Goal: Navigation & Orientation: Find specific page/section

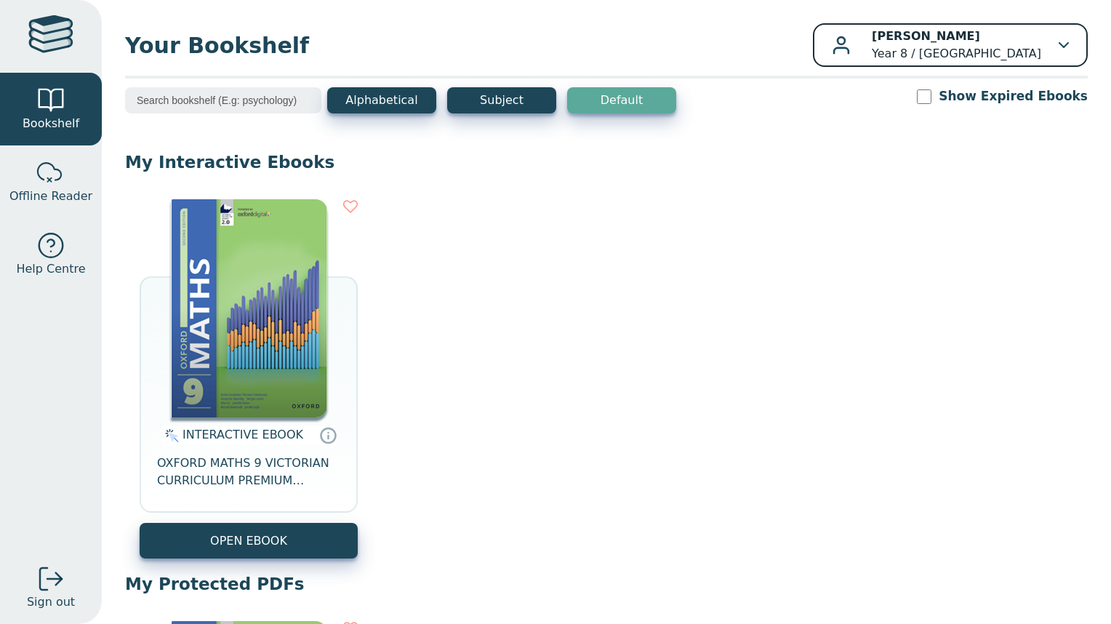
click at [948, 43] on b "[PERSON_NAME]" at bounding box center [925, 36] width 108 height 14
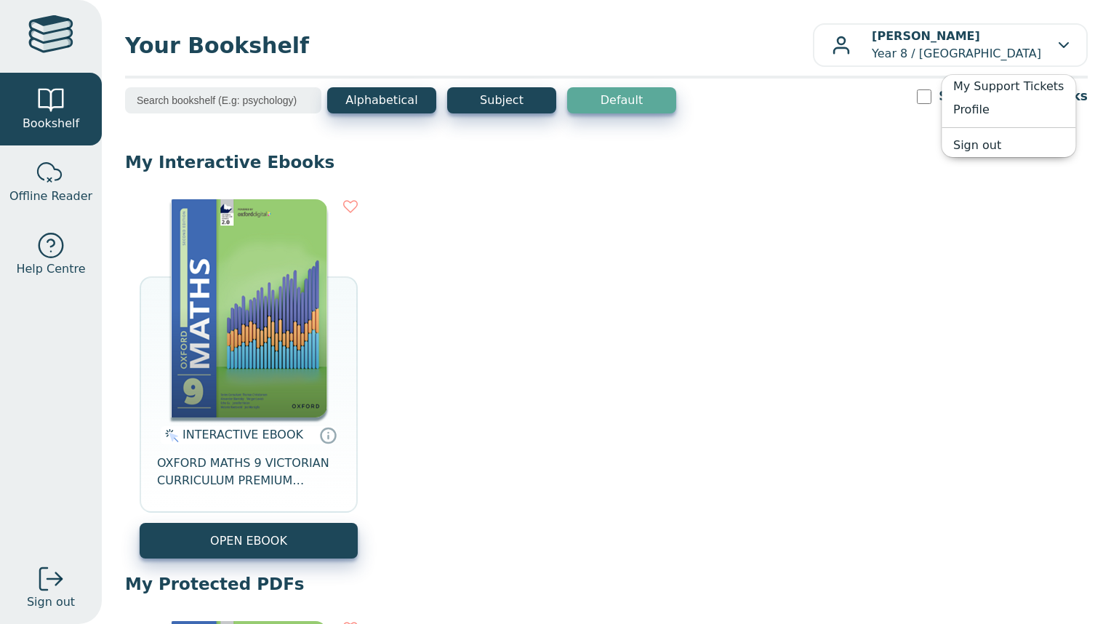
click at [670, 219] on div "INTERACTIVE EBOOK OXFORD MATHS 9 VICTORIAN CURRICULUM PREMIUM DIGITAL ACCESS 2E…" at bounding box center [606, 379] width 962 height 388
click at [110, 114] on div "Your Bookshelf Benjamin BAYRAMI Year 8 / Fairhills High School My Support Ticke…" at bounding box center [606, 312] width 1009 height 624
click at [52, 120] on span "Bookshelf" at bounding box center [51, 123] width 57 height 17
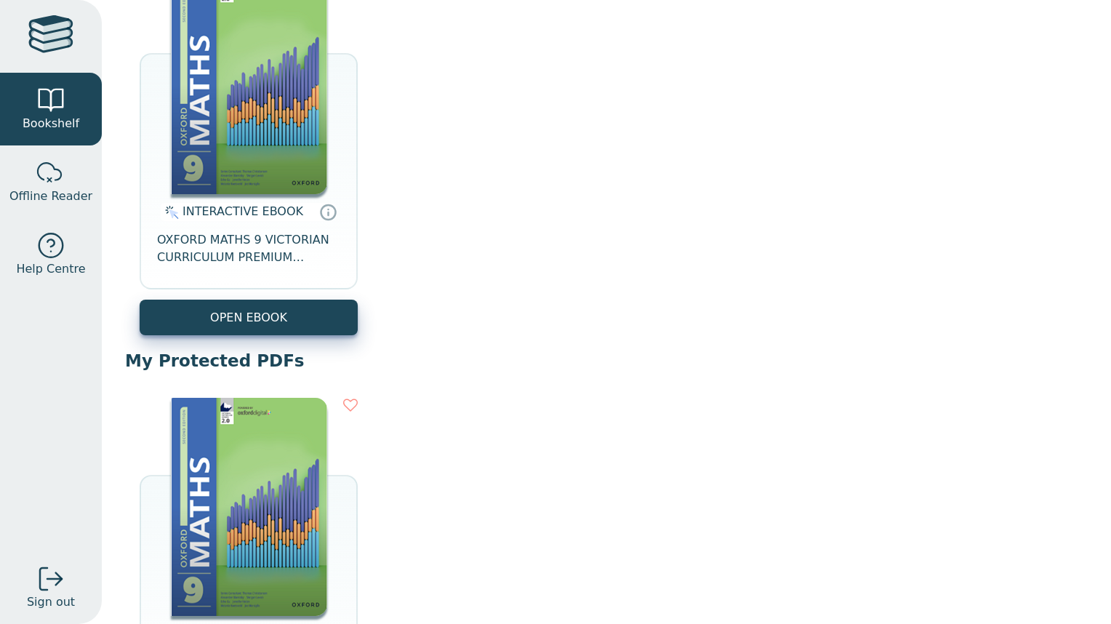
scroll to position [468, 0]
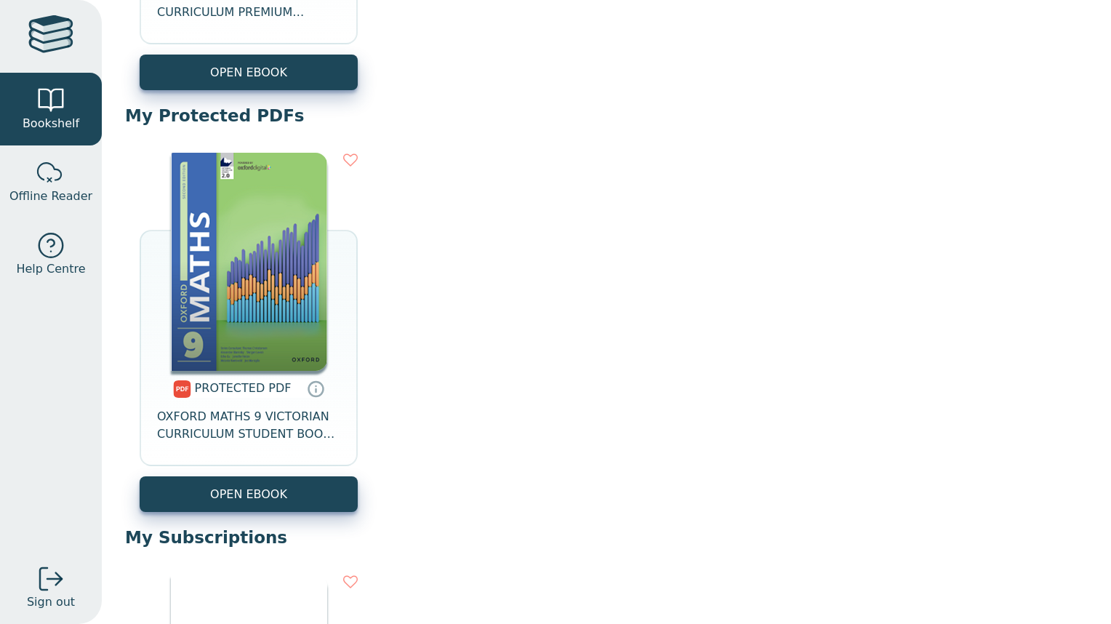
click at [58, 44] on div at bounding box center [50, 36] width 45 height 42
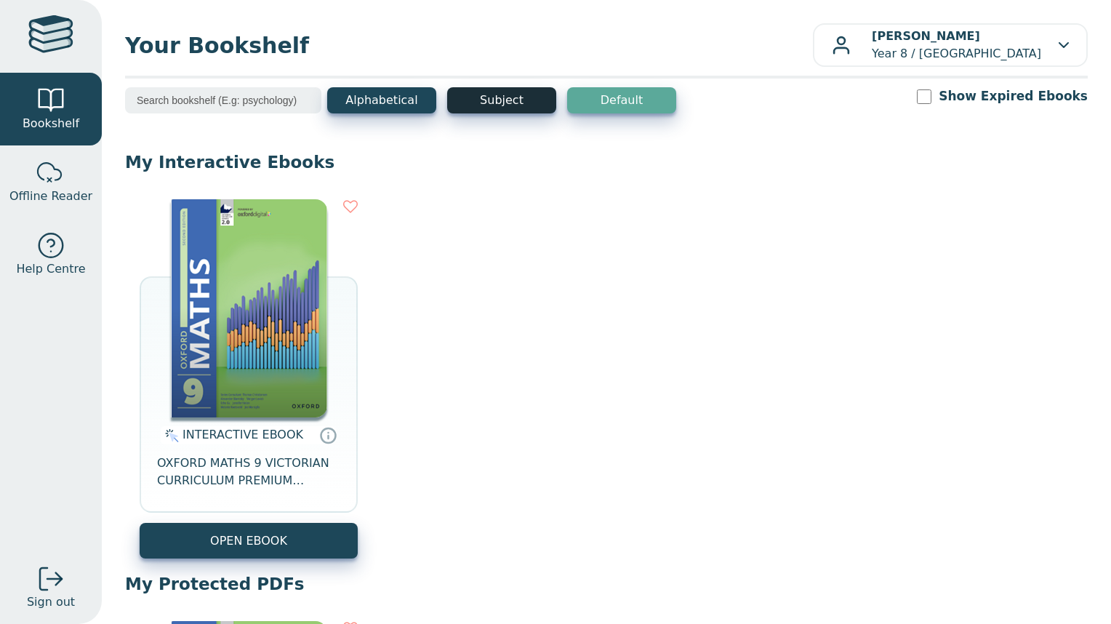
click at [523, 89] on button "Subject" at bounding box center [501, 100] width 109 height 26
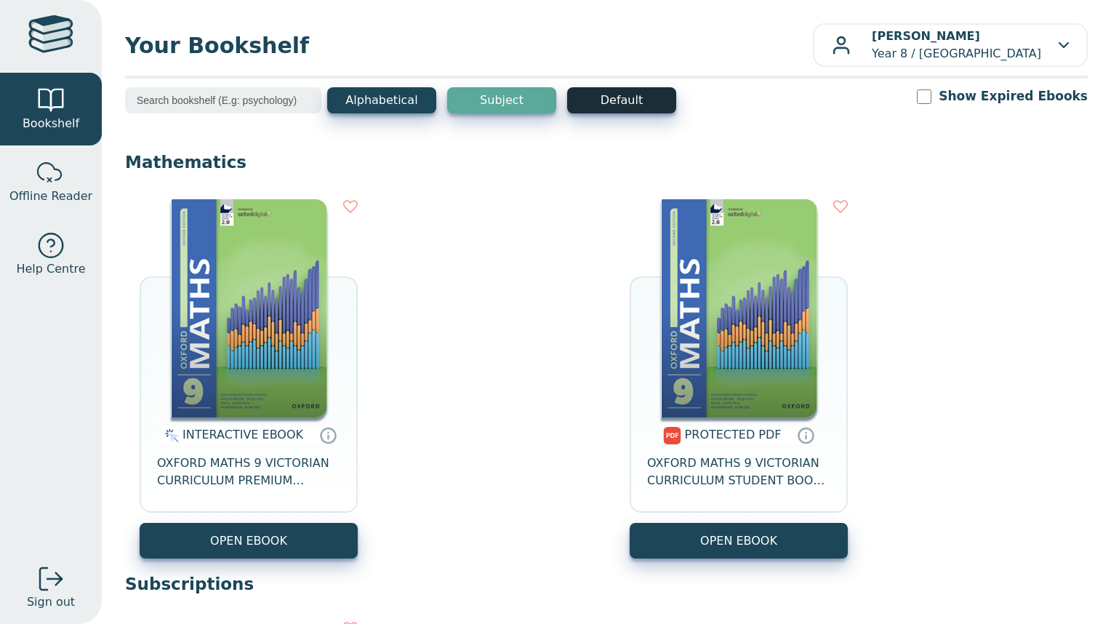
click at [589, 107] on button "Default" at bounding box center [621, 100] width 109 height 26
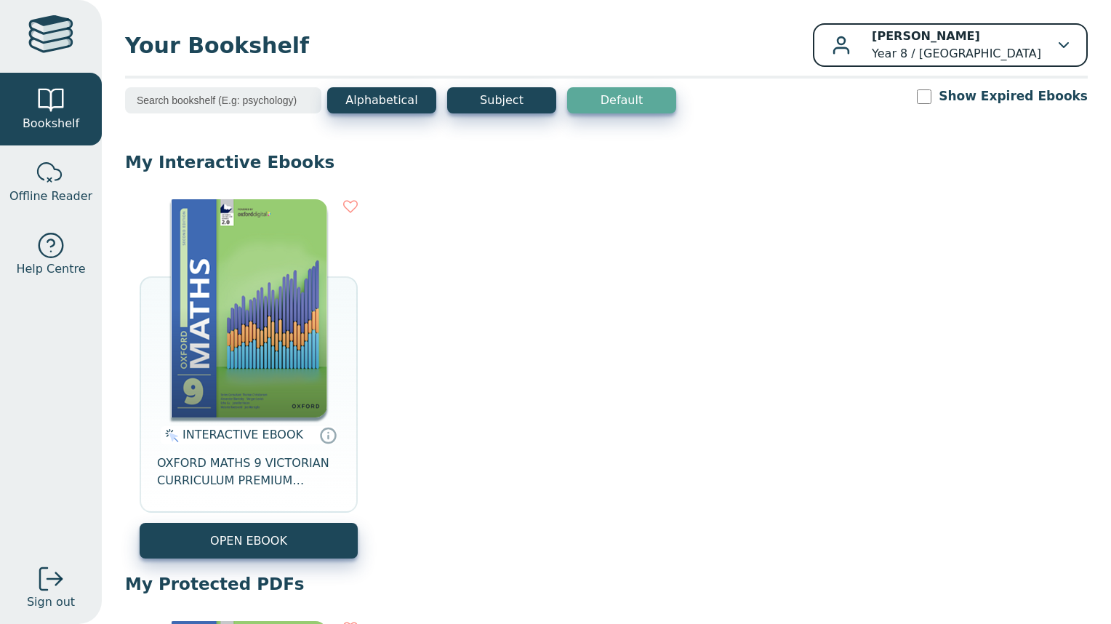
click at [867, 60] on div "Benjamin BAYRAMI Year 8 / Fairhills High School" at bounding box center [949, 45] width 237 height 35
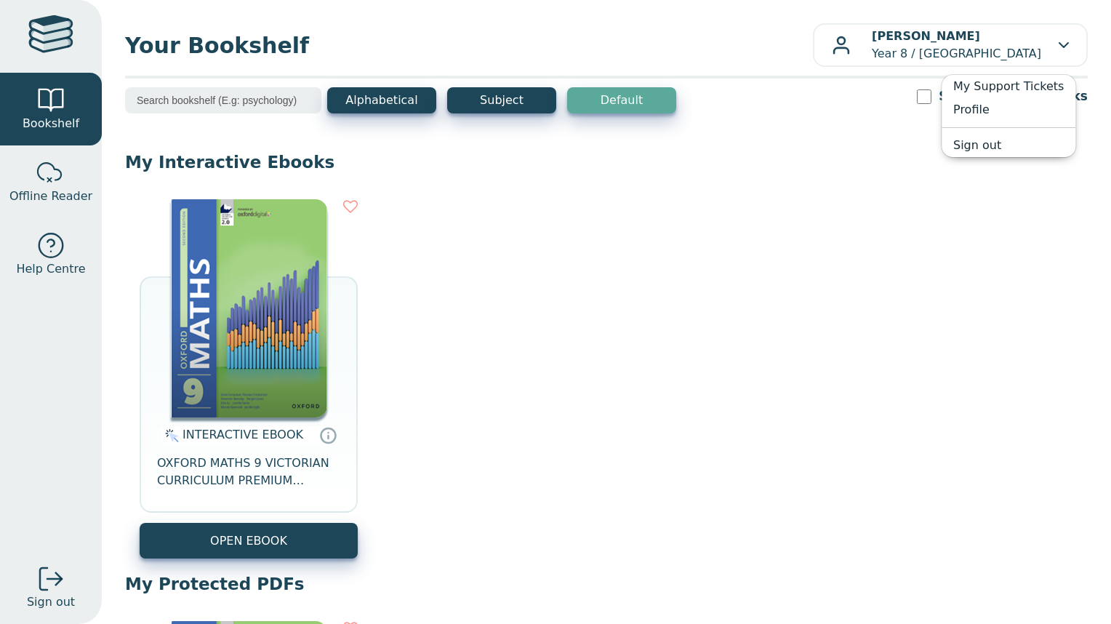
click at [882, 95] on div "Alphabetical Subject Default Show Expired Ebooks" at bounding box center [606, 109] width 962 height 45
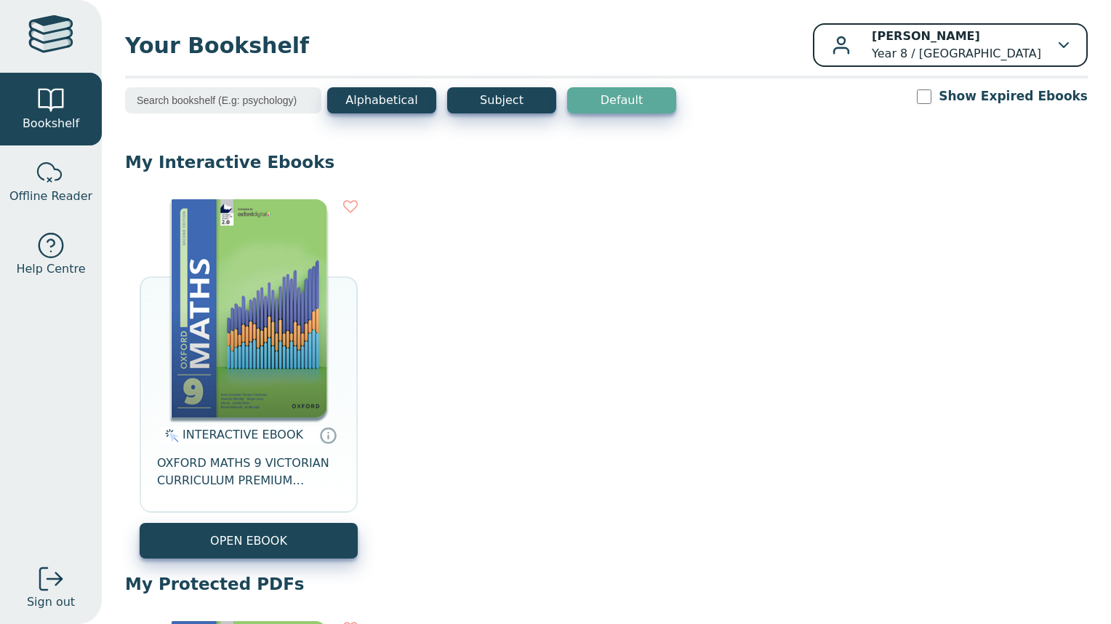
click at [850, 47] on div "button" at bounding box center [840, 45] width 19 height 19
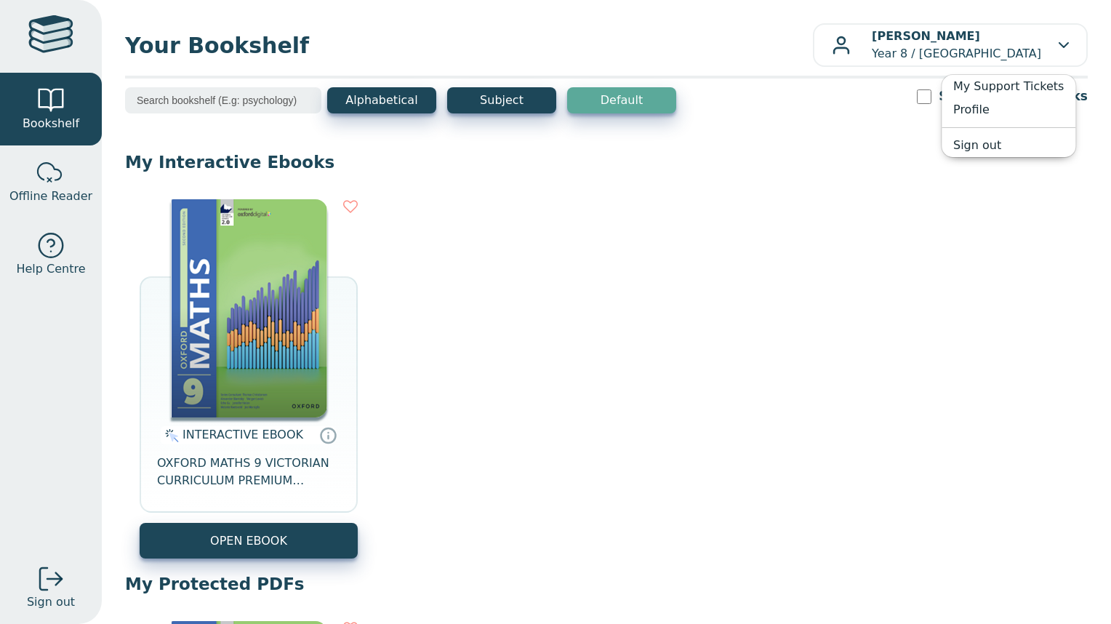
click at [872, 114] on div "Alphabetical Subject Default Show Expired Ebooks" at bounding box center [606, 109] width 962 height 45
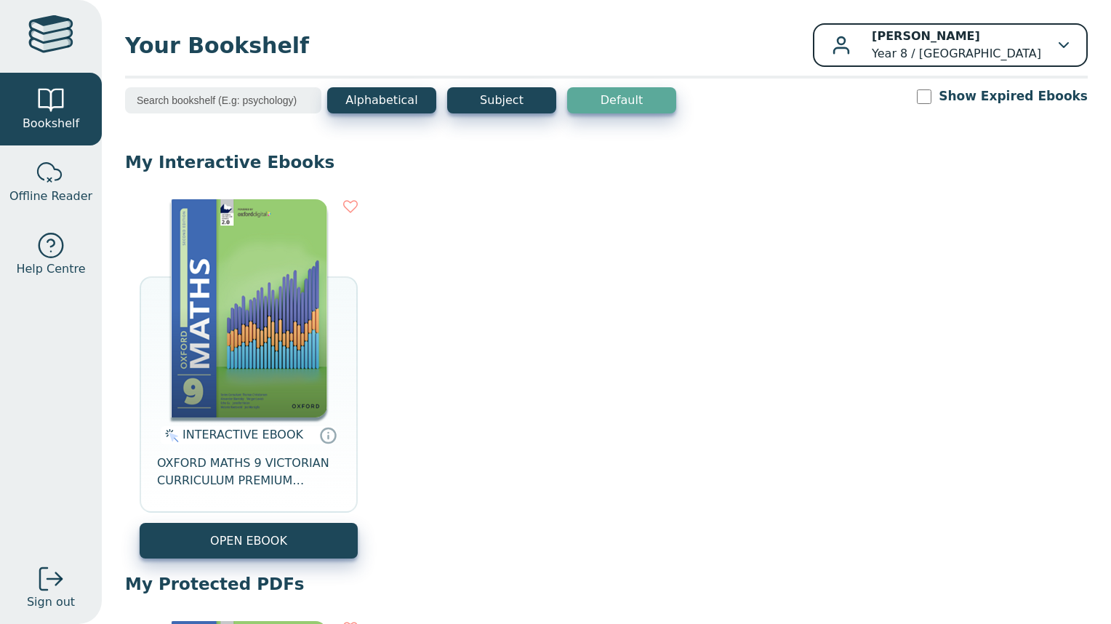
click at [1058, 43] on icon "button" at bounding box center [1063, 45] width 10 height 6
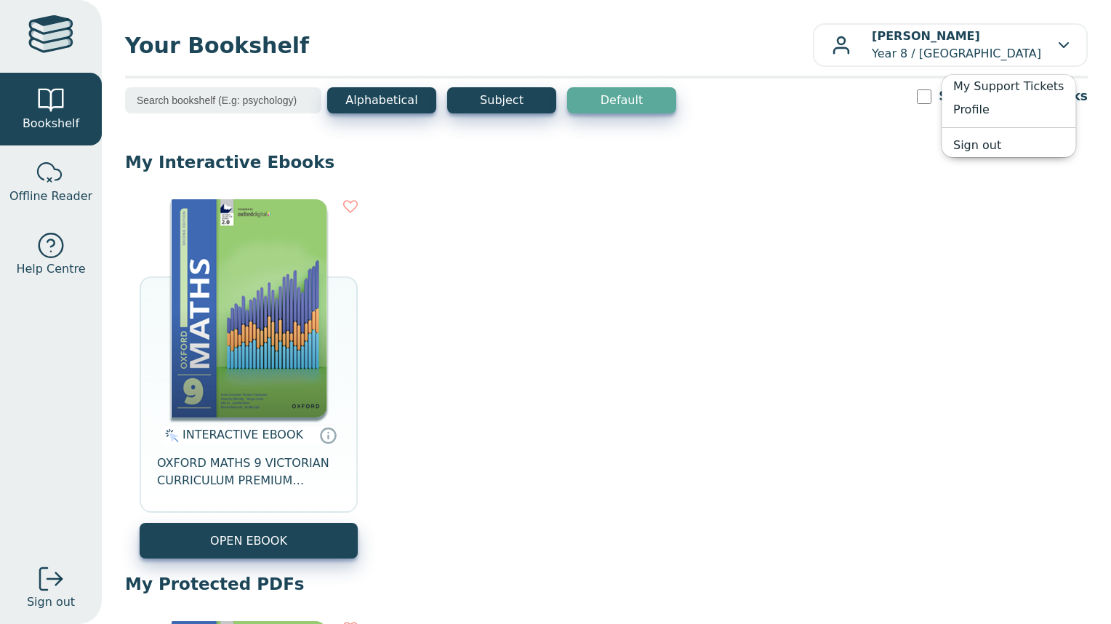
click at [818, 220] on div "INTERACTIVE EBOOK OXFORD MATHS 9 VICTORIAN CURRICULUM PREMIUM DIGITAL ACCESS 2E…" at bounding box center [606, 379] width 962 height 388
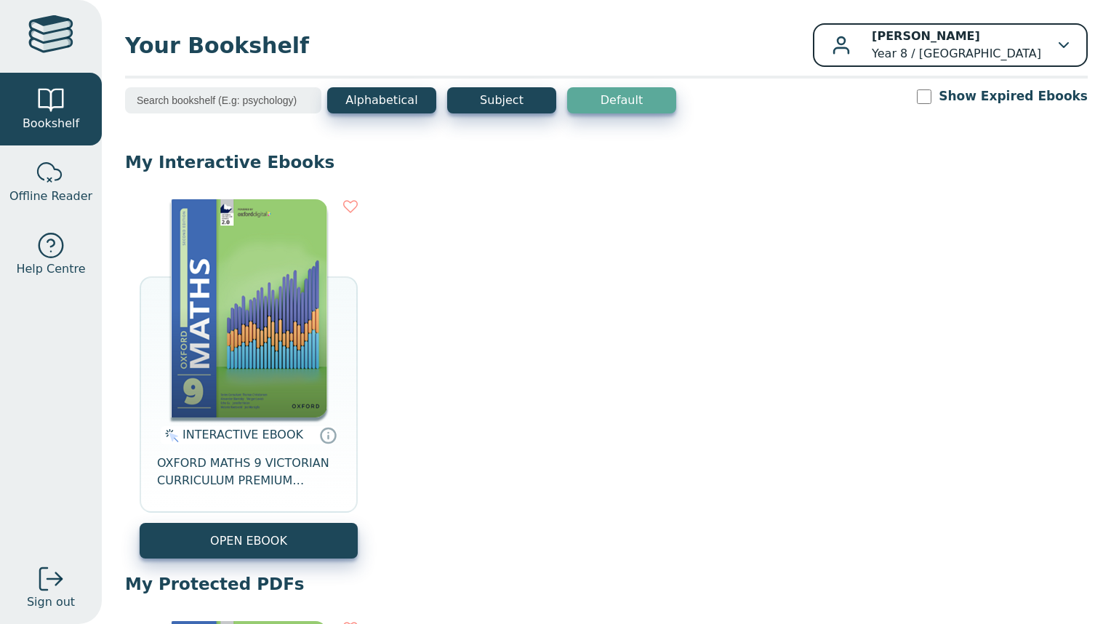
click at [945, 43] on b "[PERSON_NAME]" at bounding box center [925, 36] width 108 height 14
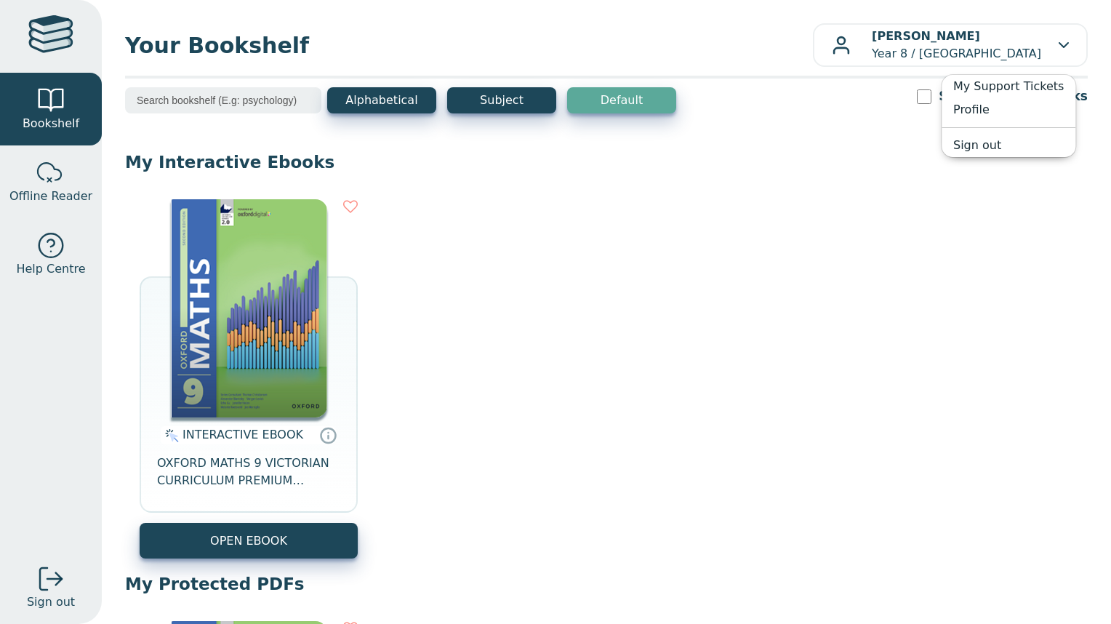
click at [885, 114] on div "Alphabetical Subject Default Show Expired Ebooks" at bounding box center [606, 109] width 962 height 45
click at [933, 19] on div "Your Bookshelf Benjamin BAYRAMI Year 8 / Fairhills High School My Support Ticke…" at bounding box center [606, 312] width 1009 height 624
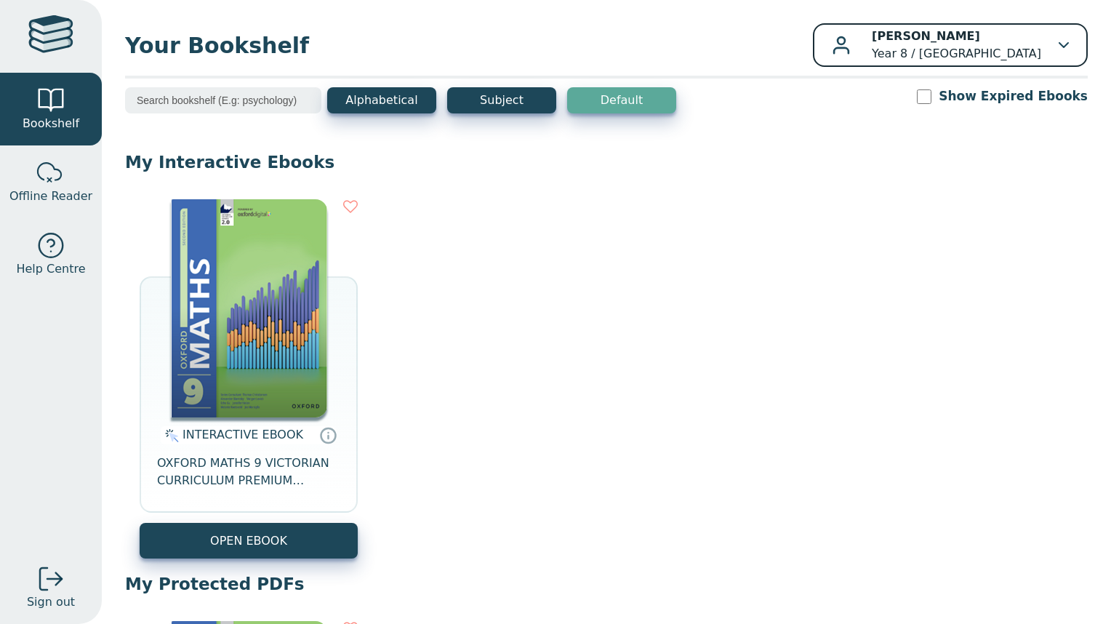
click at [896, 50] on p "Benjamin BAYRAMI Year 8 / Fairhills High School" at bounding box center [955, 45] width 169 height 35
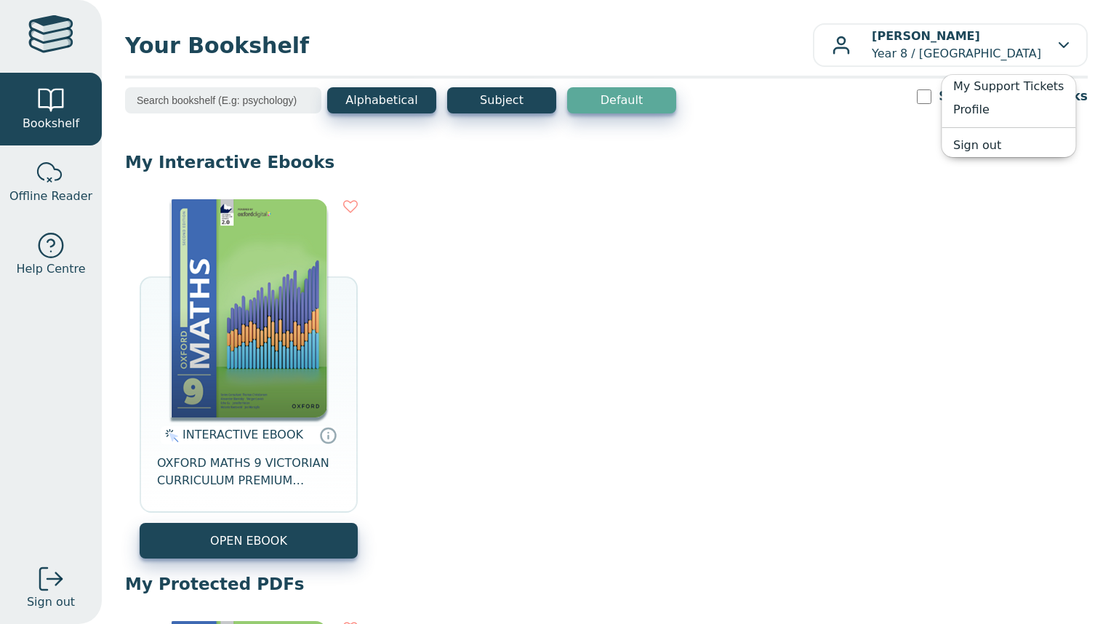
click at [271, 107] on input "search" at bounding box center [223, 100] width 196 height 26
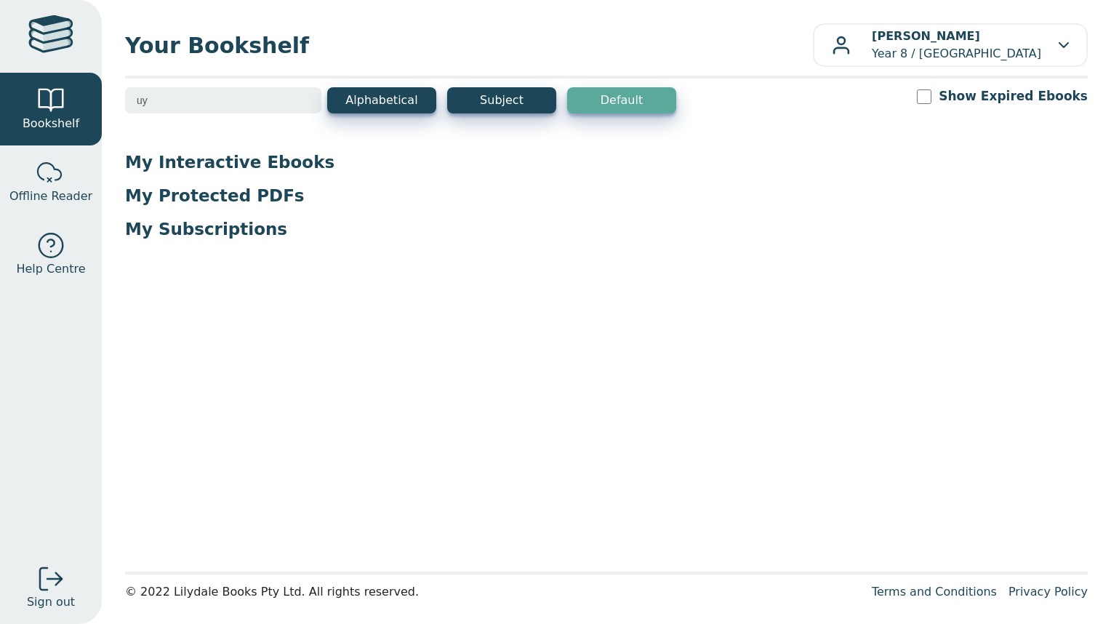
type input "u"
type input "year 8"
click at [52, 106] on div at bounding box center [50, 100] width 29 height 29
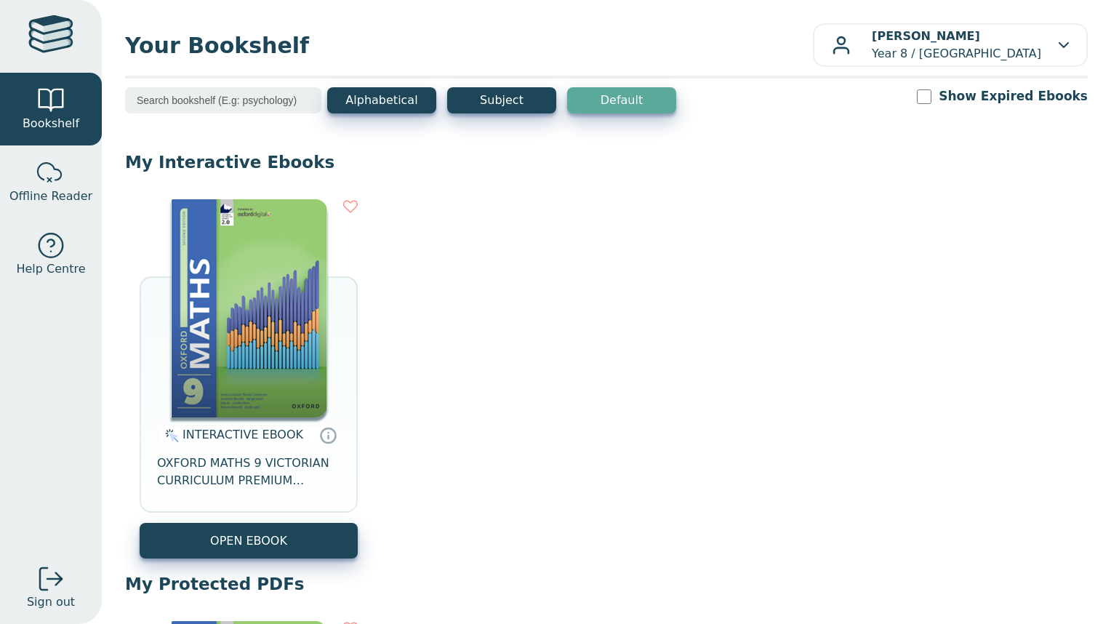
click at [488, 351] on div "INTERACTIVE EBOOK OXFORD MATHS 9 VICTORIAN CURRICULUM PREMIUM DIGITAL ACCESS 2E…" at bounding box center [606, 379] width 962 height 388
click at [353, 204] on icon at bounding box center [350, 206] width 15 height 15
click at [69, 198] on span "Offline Reader" at bounding box center [50, 196] width 83 height 17
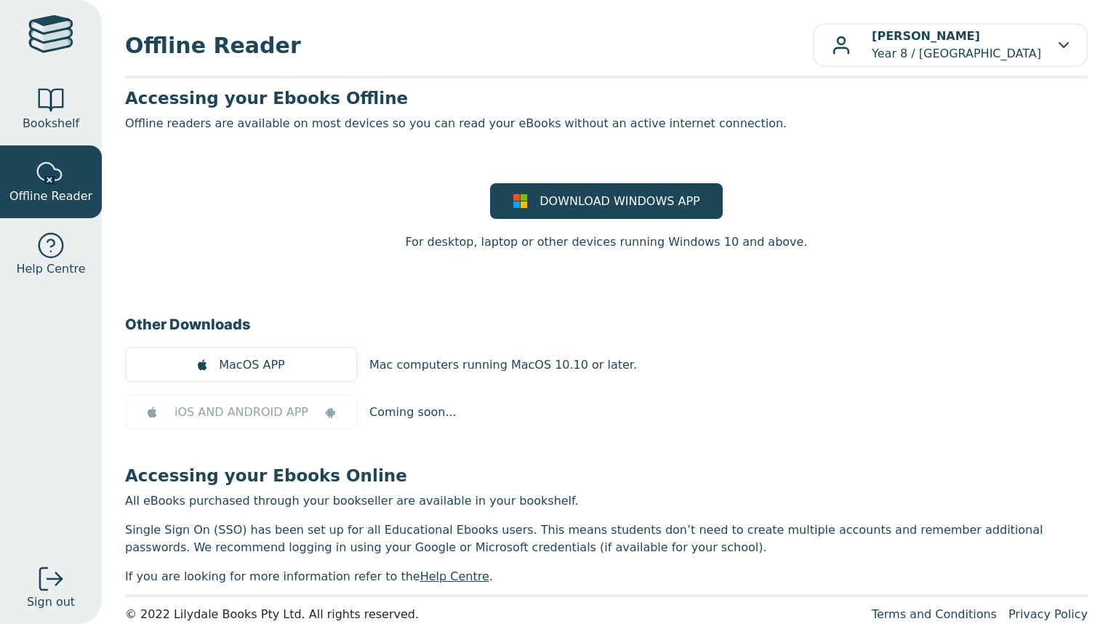
click at [47, 42] on div at bounding box center [50, 36] width 45 height 42
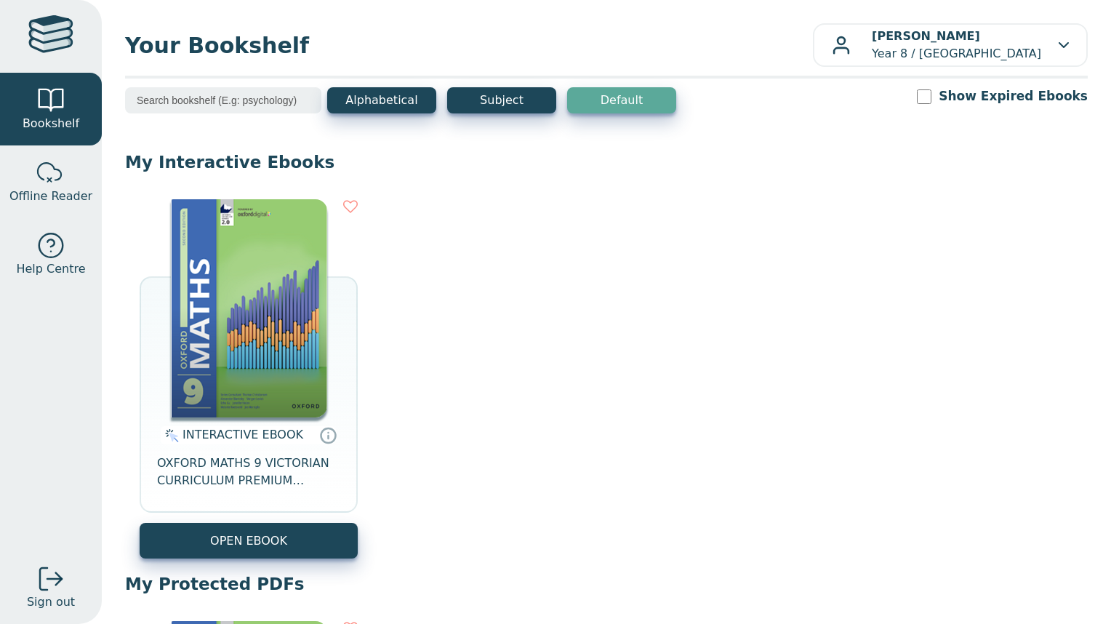
click at [57, 121] on span "Bookshelf" at bounding box center [51, 123] width 57 height 17
click at [53, 31] on div at bounding box center [50, 36] width 45 height 42
click at [12, 470] on nav "Bookshelf Offline Reader Help Centre Sign out" at bounding box center [51, 312] width 102 height 624
click at [44, 464] on nav "Bookshelf Offline Reader Help Centre Sign out" at bounding box center [51, 312] width 102 height 624
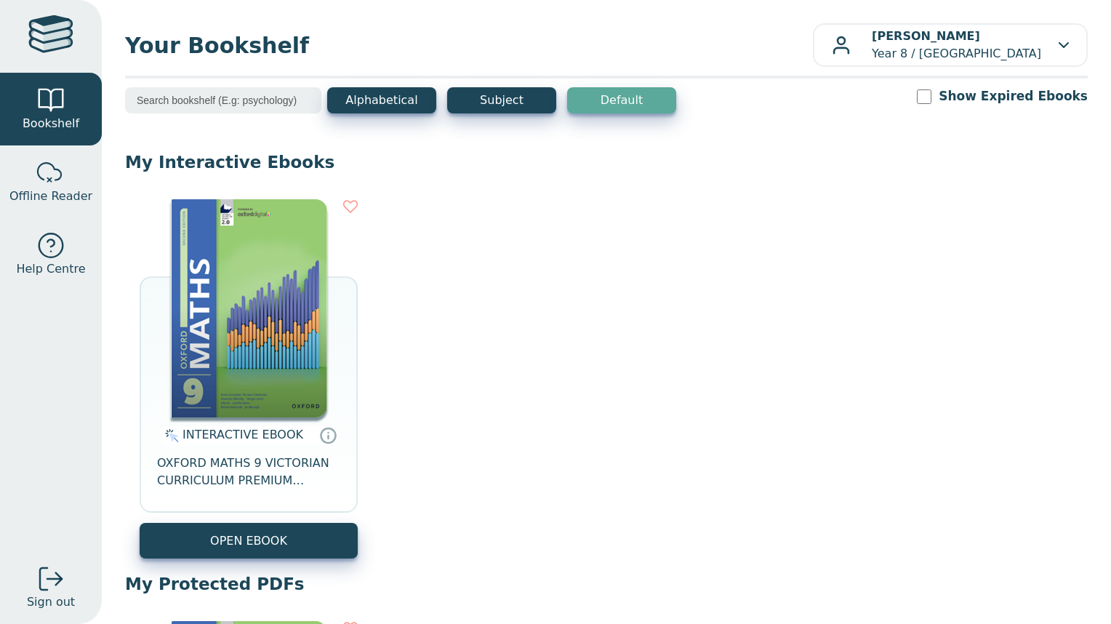
click at [44, 464] on nav "Bookshelf Offline Reader Help Centre Sign out" at bounding box center [51, 312] width 102 height 624
click at [986, 18] on div "Your Bookshelf [PERSON_NAME] Year 8 / [GEOGRAPHIC_DATA] My Support Tickets Prof…" at bounding box center [606, 312] width 1009 height 624
click at [47, 231] on div at bounding box center [50, 245] width 29 height 29
